Goal: Transaction & Acquisition: Purchase product/service

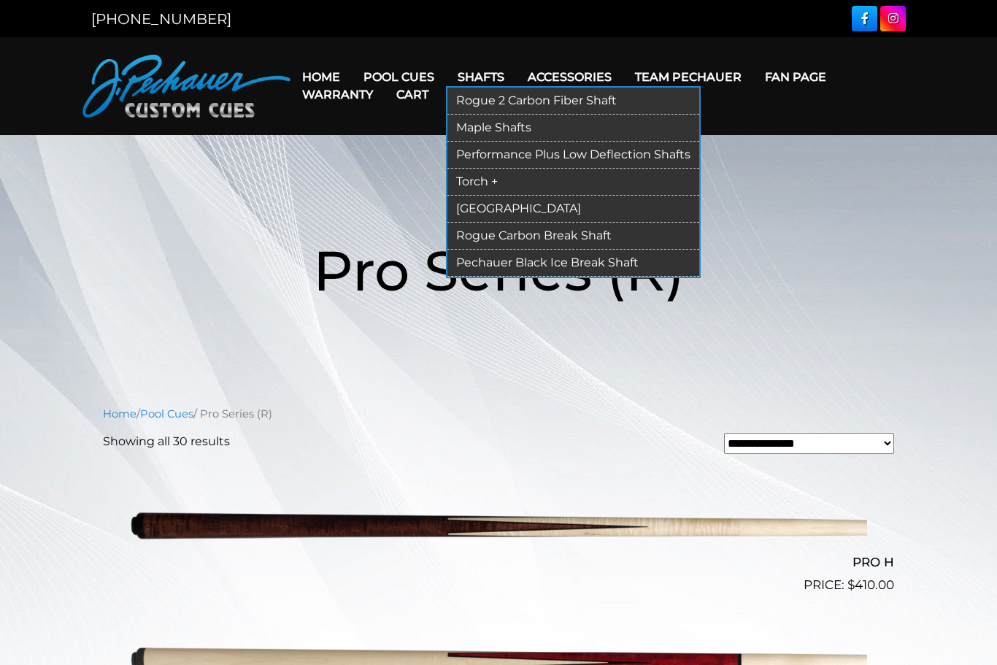
click at [483, 177] on link "Torch +" at bounding box center [573, 182] width 252 height 27
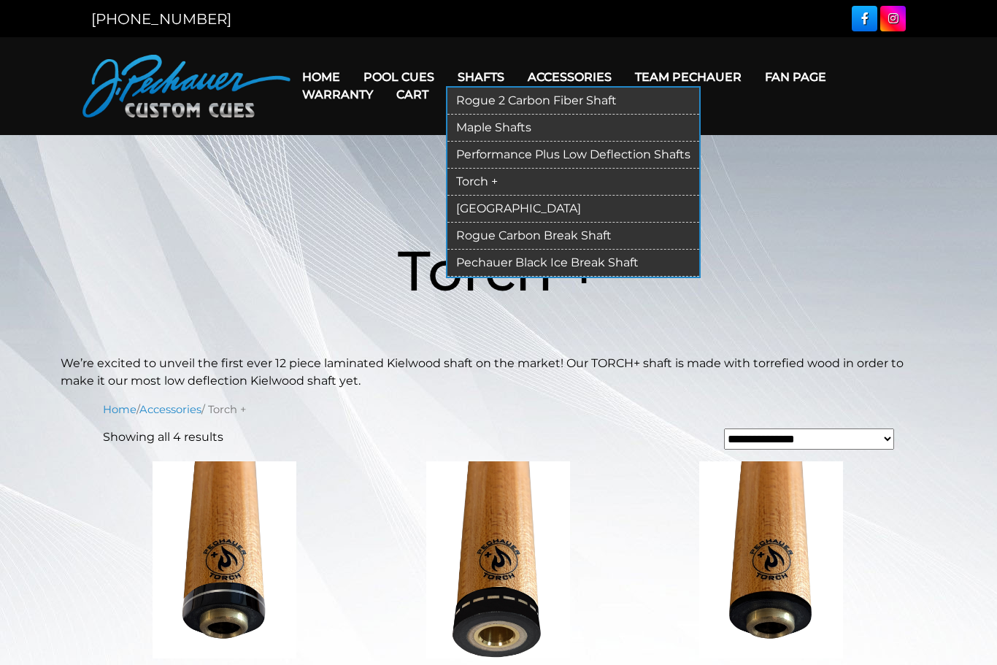
click at [515, 204] on link "[GEOGRAPHIC_DATA]" at bounding box center [573, 209] width 252 height 27
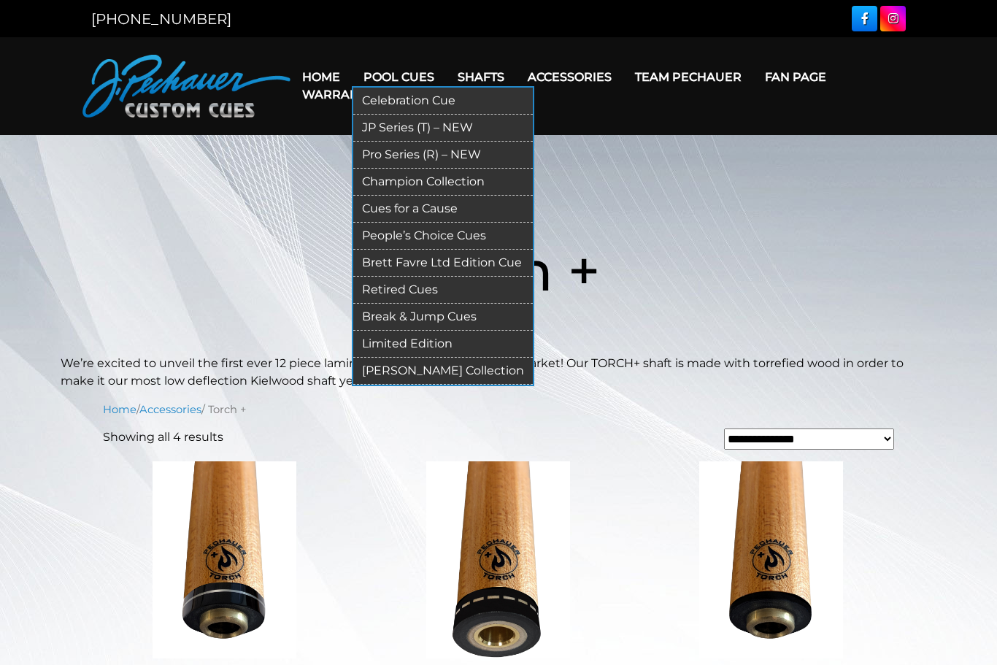
click at [414, 150] on link "Pro Series (R) – NEW" at bounding box center [442, 155] width 179 height 27
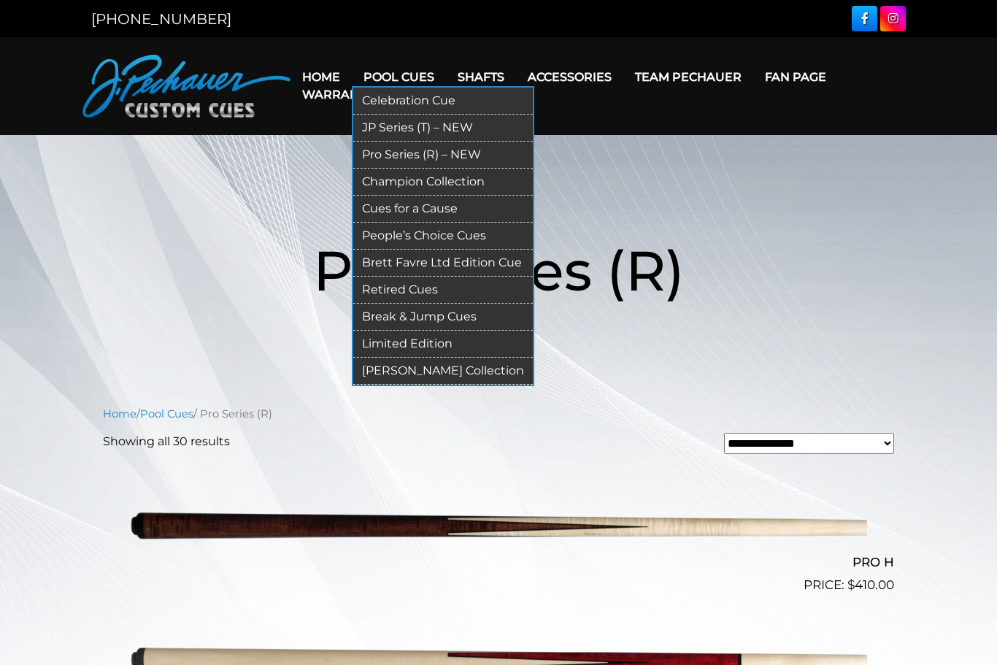
click at [413, 156] on link "Pro Series (R) – NEW" at bounding box center [442, 155] width 179 height 27
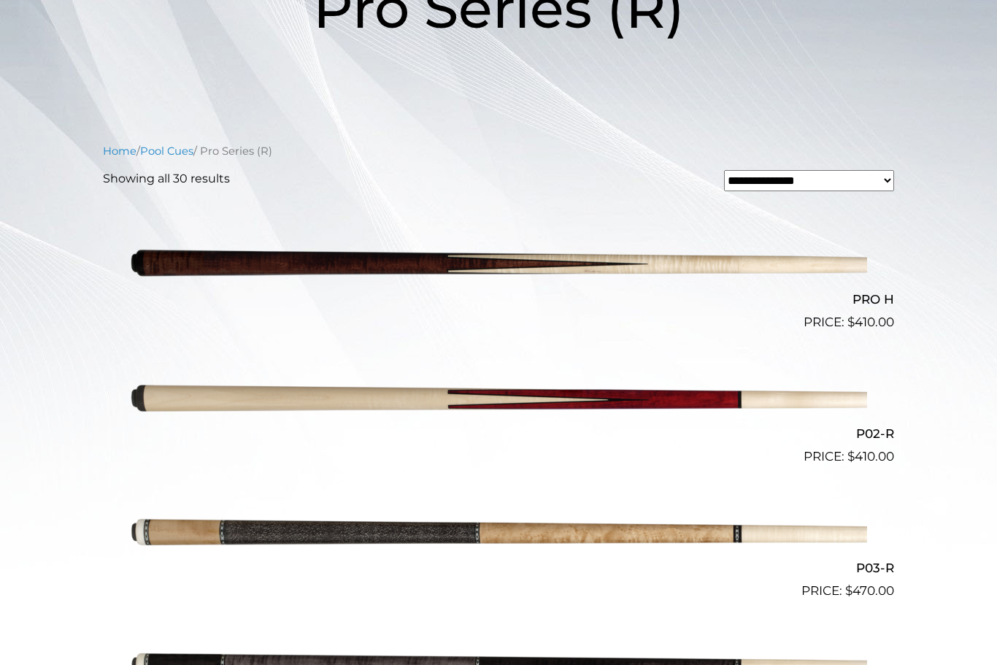
scroll to position [262, 0]
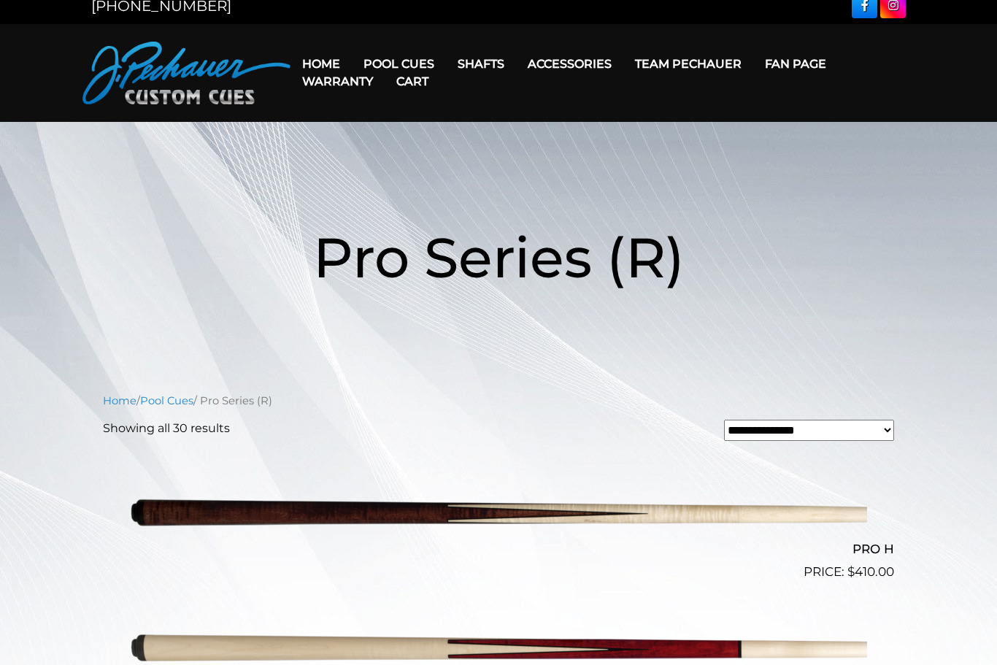
scroll to position [0, 0]
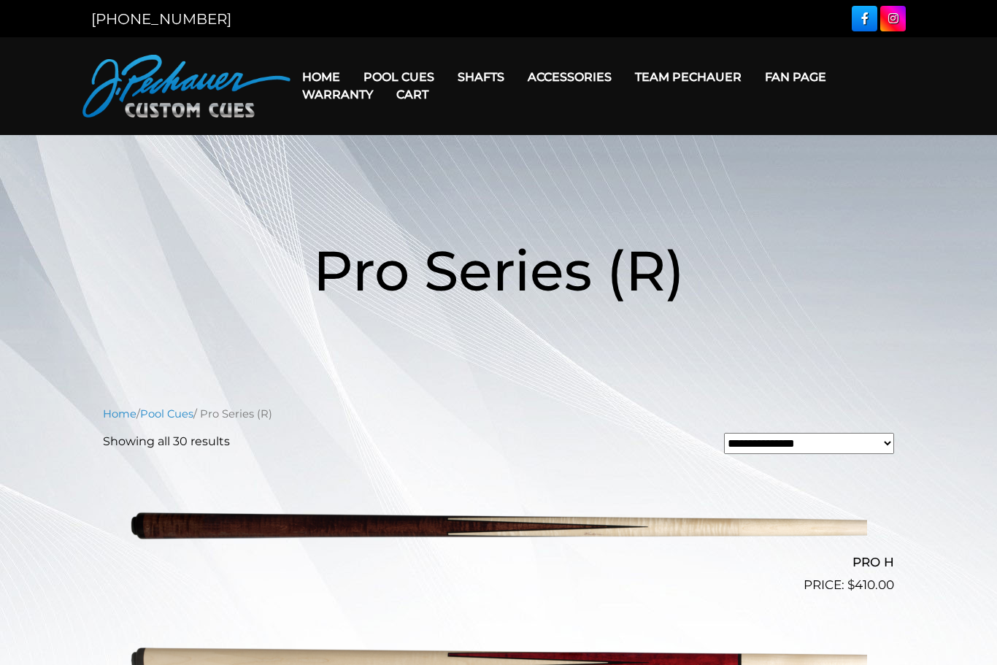
click at [409, 80] on link "Cart" at bounding box center [412, 94] width 55 height 37
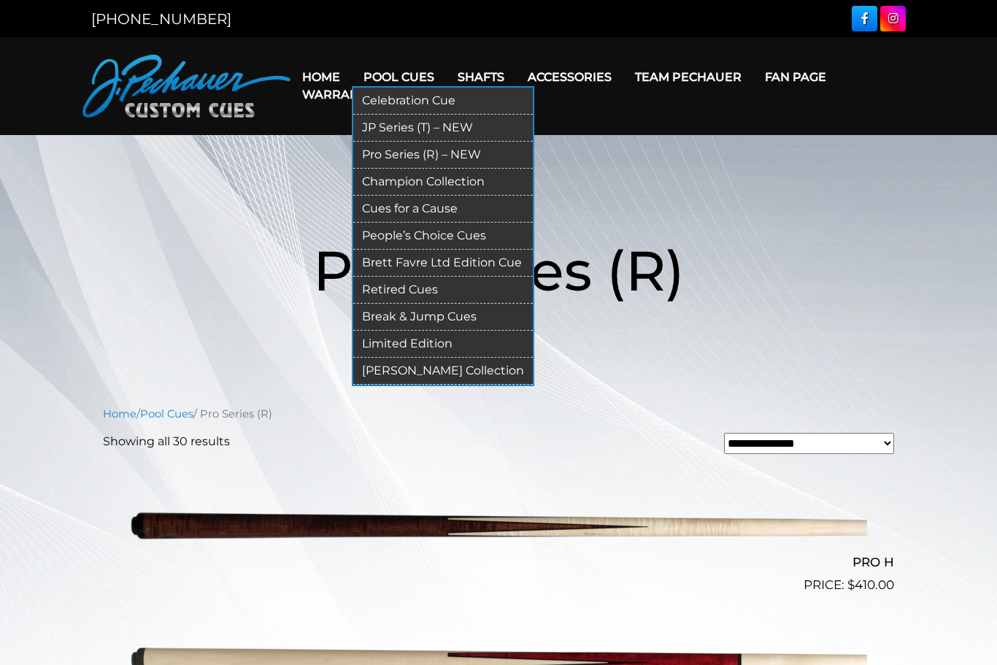
click at [413, 73] on link "Pool Cues" at bounding box center [399, 76] width 94 height 37
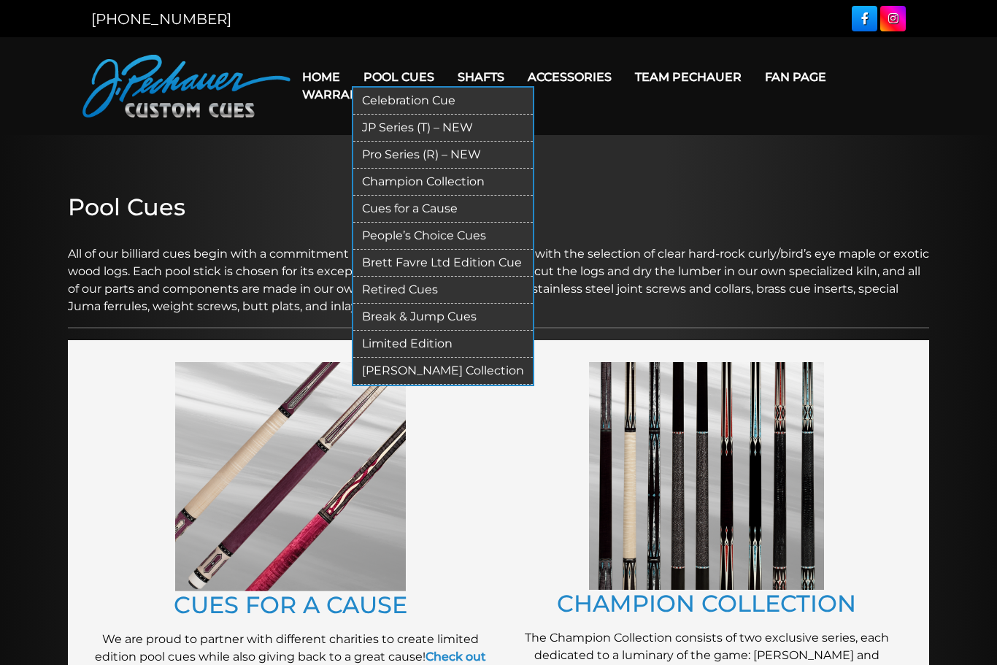
click at [431, 125] on link "JP Series (T) – NEW" at bounding box center [442, 128] width 179 height 27
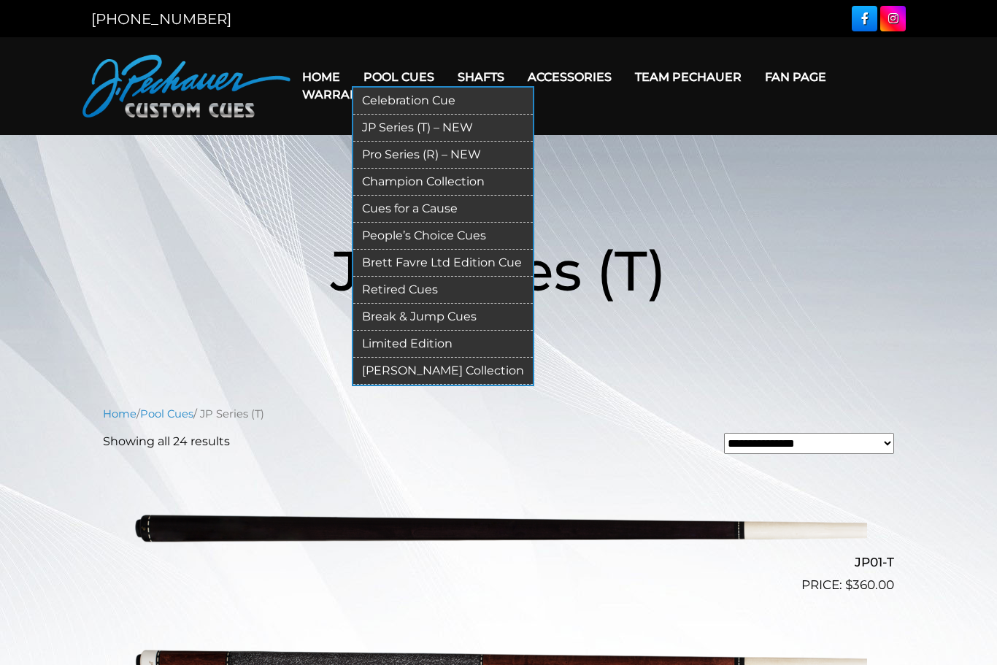
click at [446, 324] on link "Break & Jump Cues" at bounding box center [442, 317] width 179 height 27
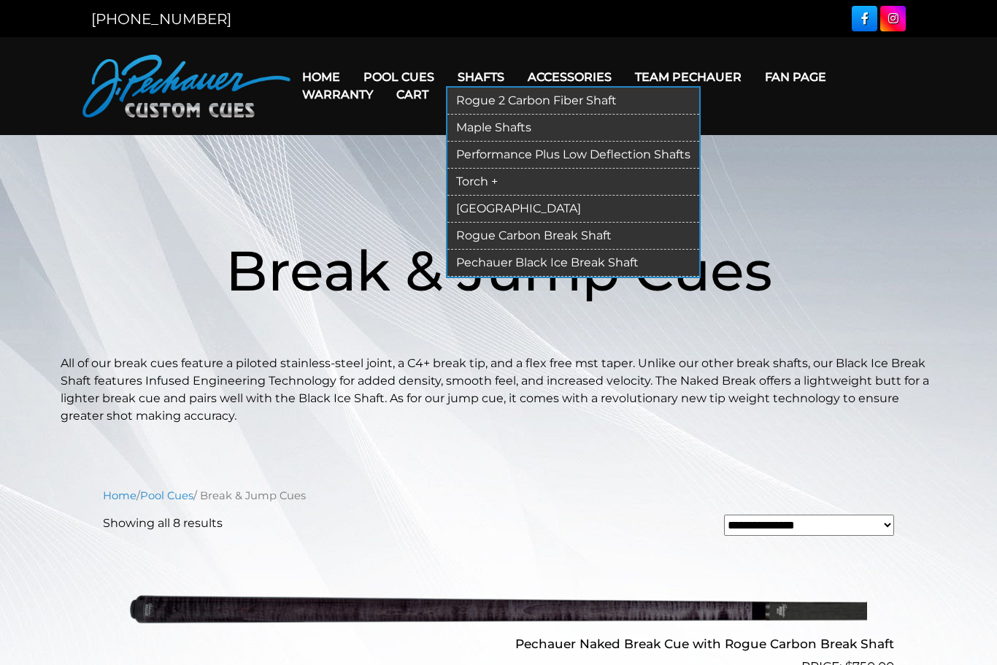
click at [595, 96] on link "Rogue 2 Carbon Fiber Shaft" at bounding box center [573, 101] width 252 height 27
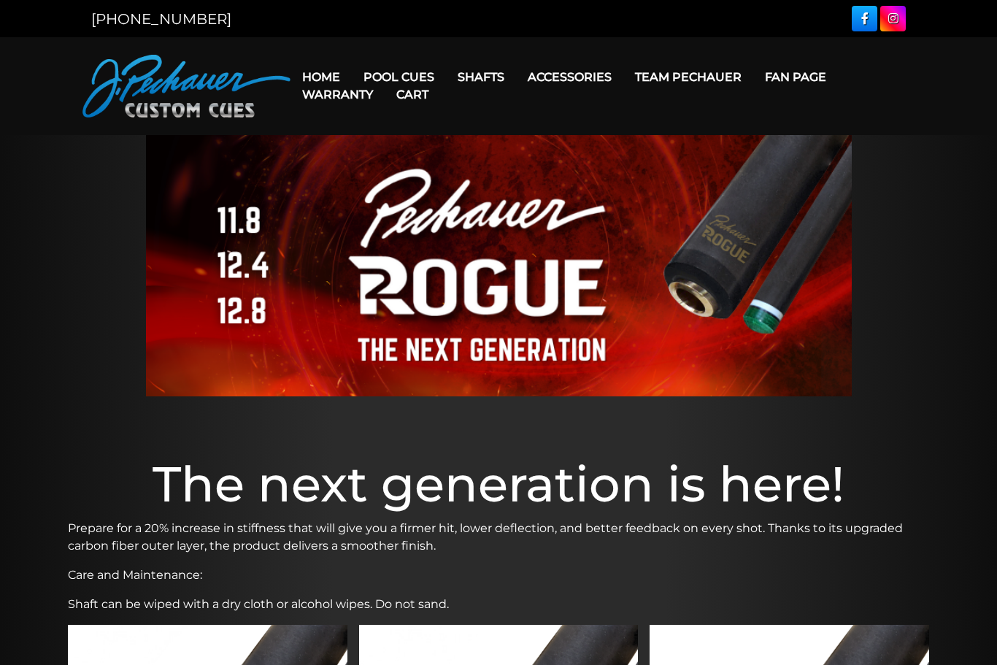
click at [401, 80] on link "Cart" at bounding box center [412, 94] width 55 height 37
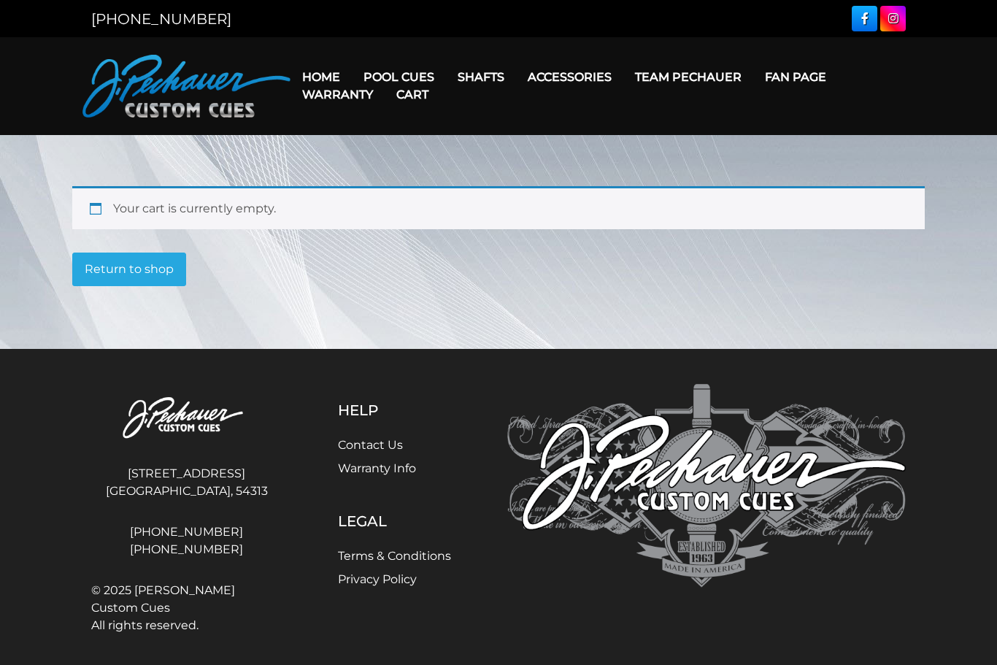
click at [422, 77] on link "Cart" at bounding box center [412, 94] width 55 height 37
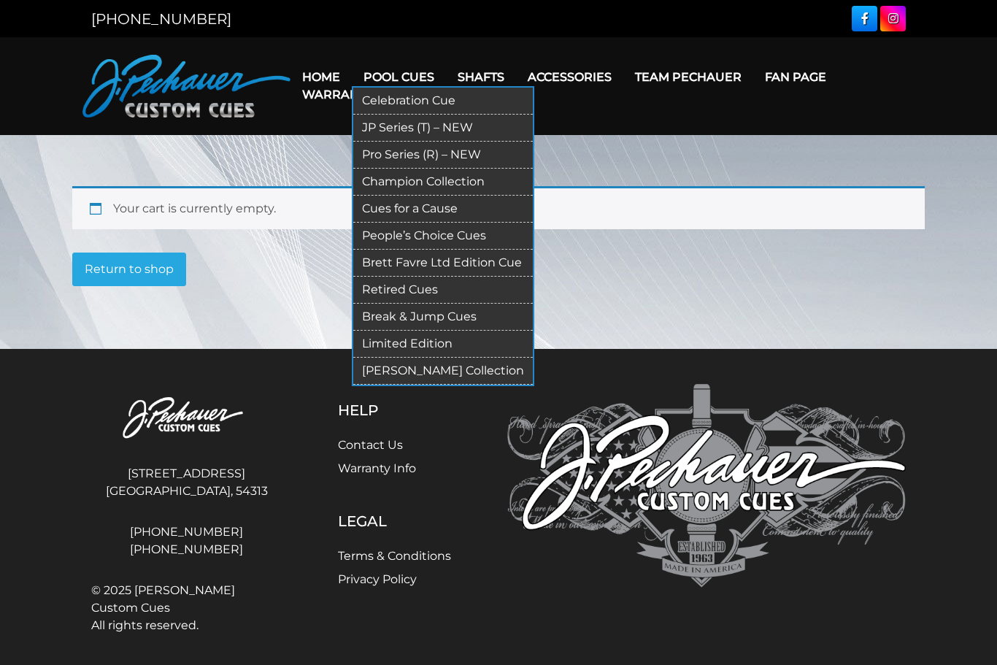
click at [424, 65] on link "Pool Cues" at bounding box center [399, 76] width 94 height 37
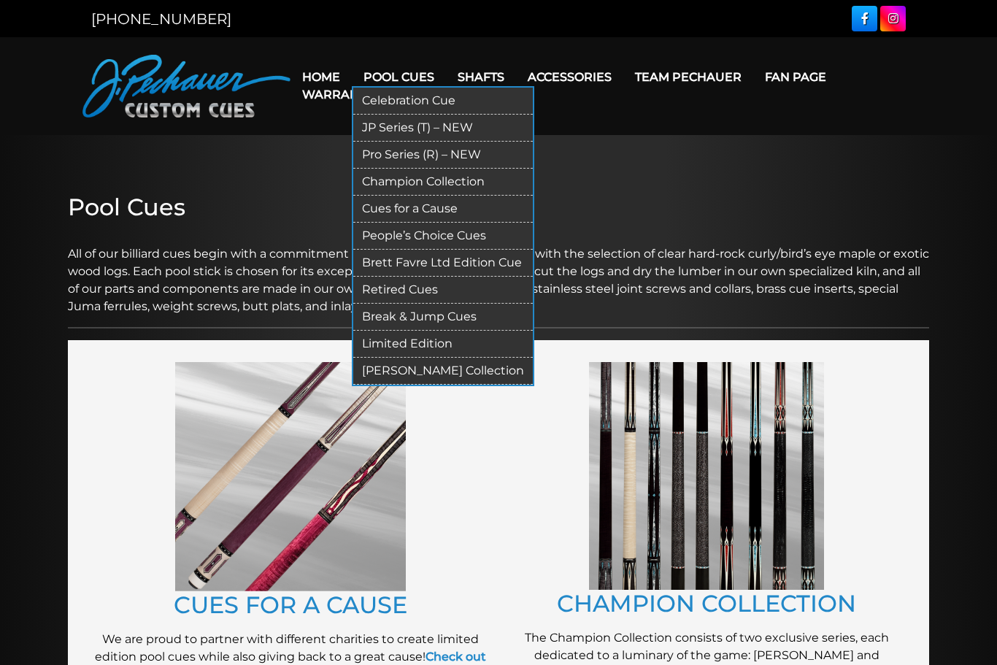
click at [467, 150] on link "Pro Series (R) – NEW" at bounding box center [442, 155] width 179 height 27
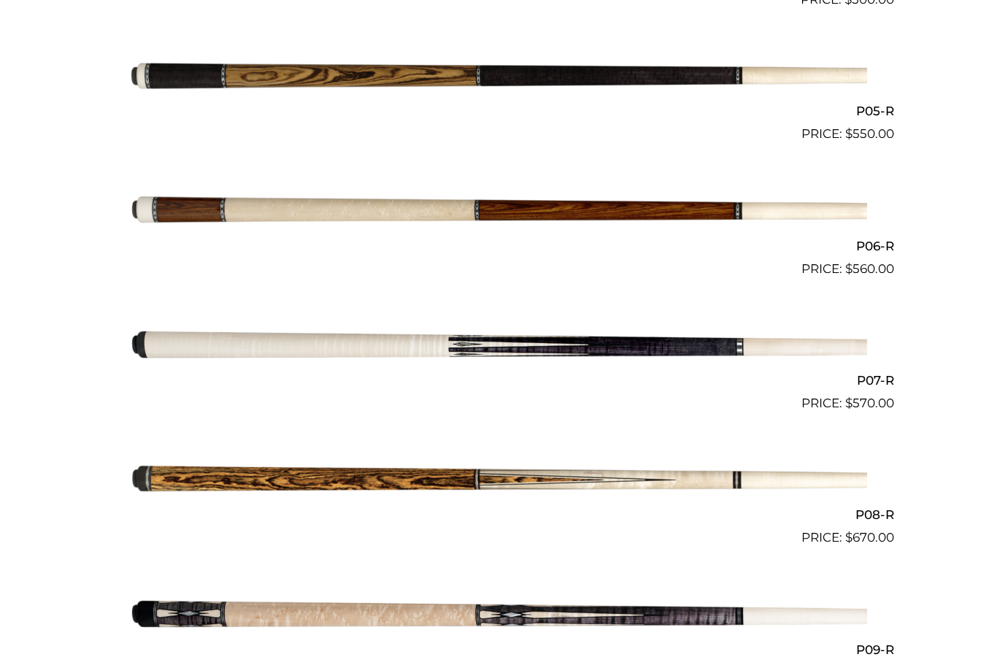
scroll to position [1031, 0]
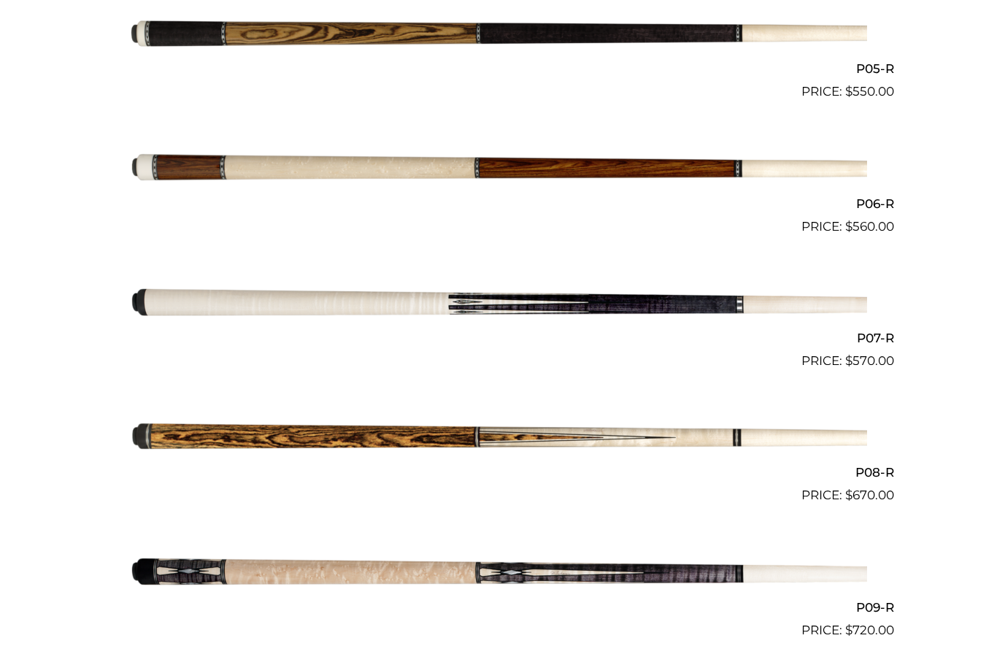
click at [625, 311] on img at bounding box center [498, 303] width 737 height 123
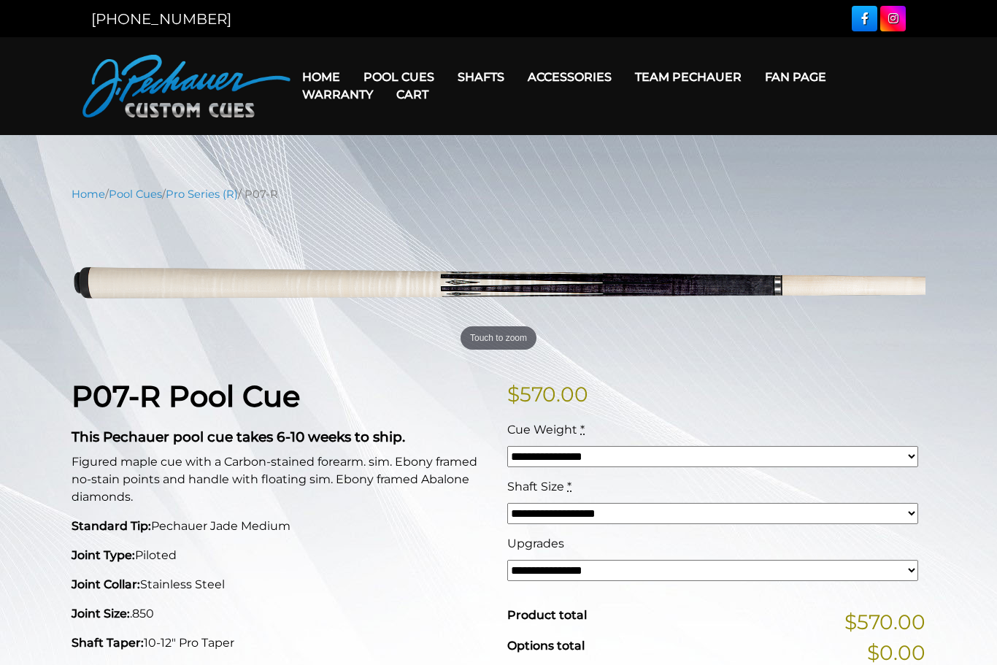
click at [908, 456] on select "**********" at bounding box center [712, 456] width 411 height 21
select select "*****"
click at [902, 573] on select "**********" at bounding box center [712, 570] width 411 height 21
select select "*****"
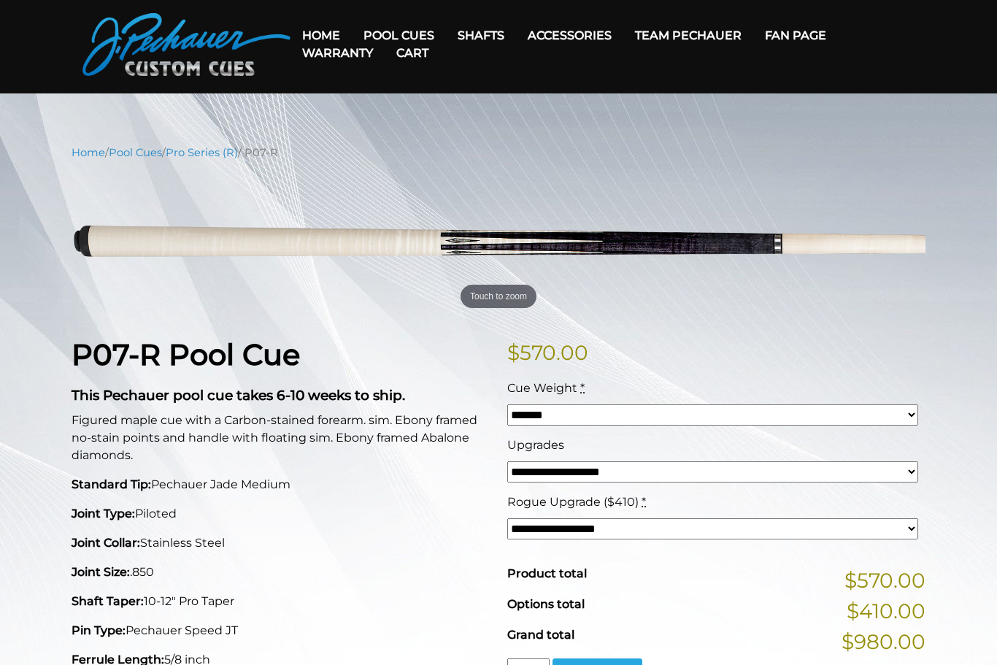
scroll to position [63, 0]
